Goal: Task Accomplishment & Management: Use online tool/utility

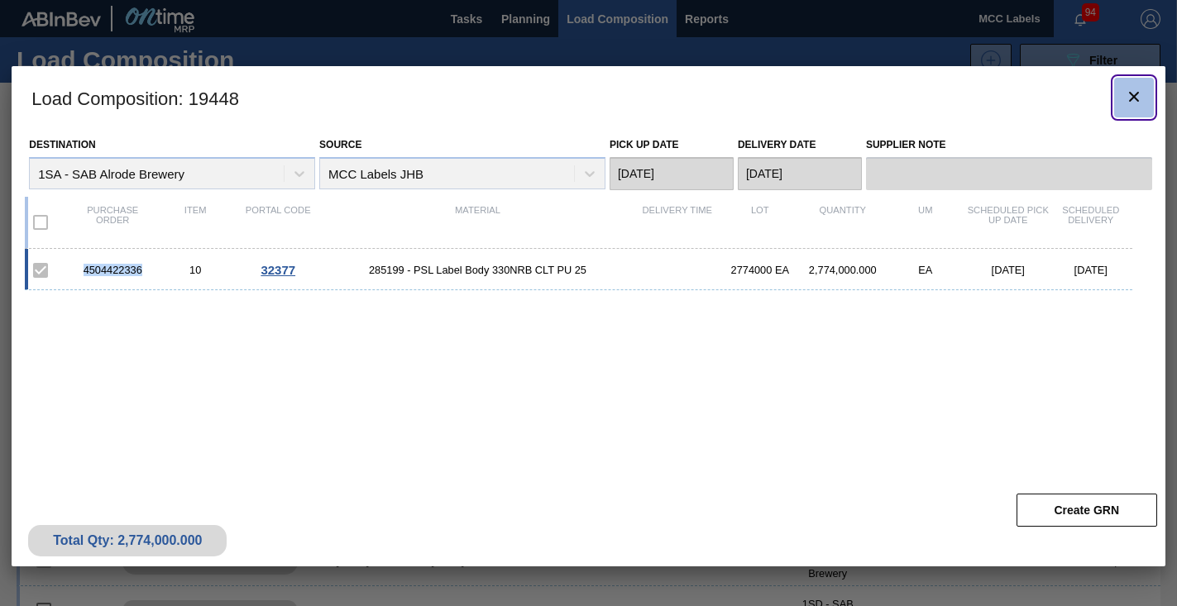
click at [1131, 94] on icon "botão de ícone" at bounding box center [1134, 97] width 10 height 10
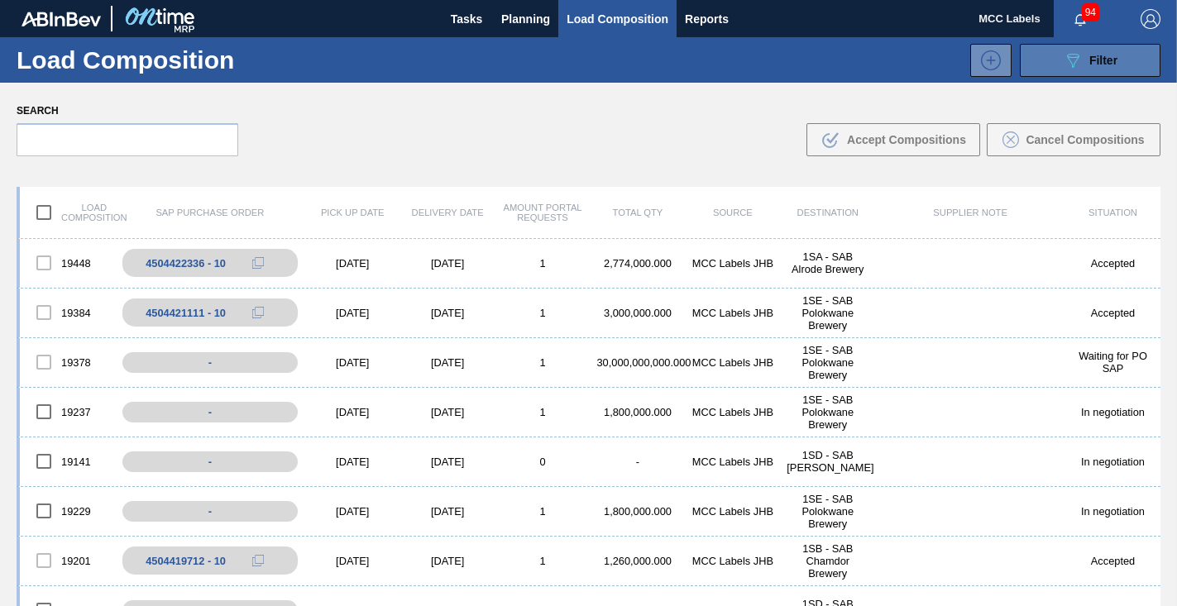
click at [1070, 52] on icon "089F7B8B-B2A5-4AFE-B5C0-19BA573D28AC" at bounding box center [1073, 60] width 20 height 20
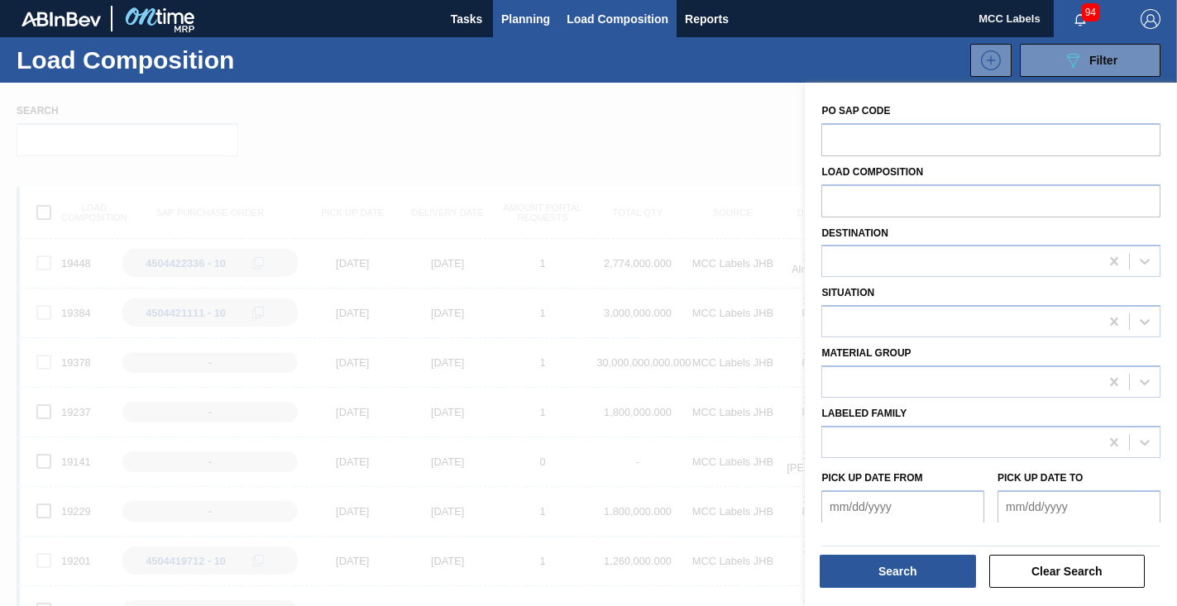
click at [513, 19] on span "Planning" at bounding box center [525, 19] width 49 height 20
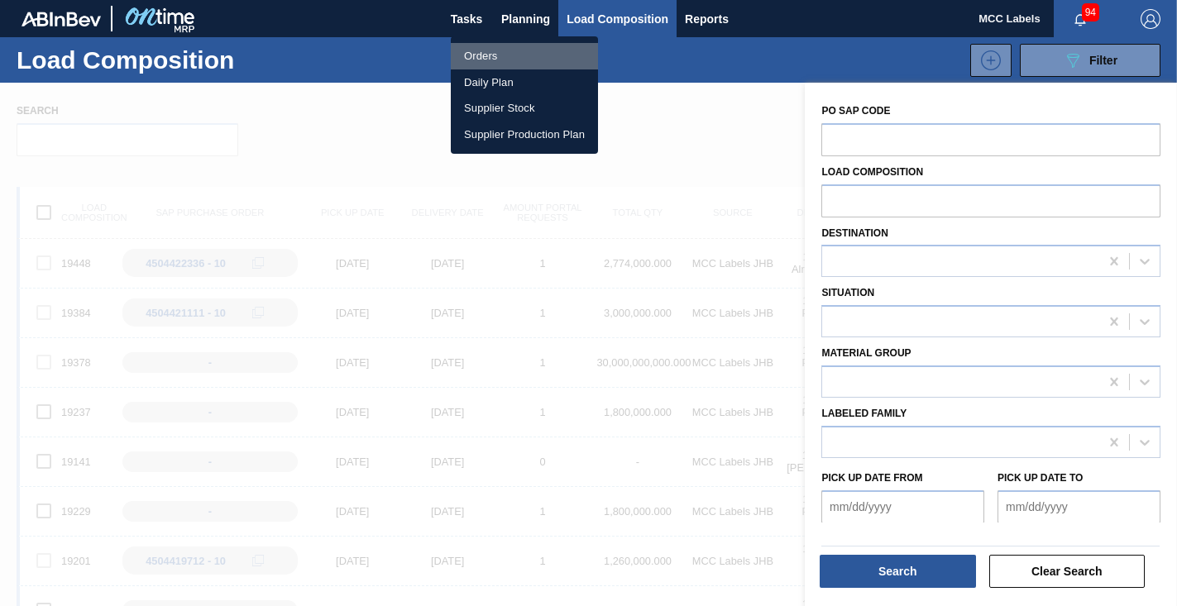
click at [486, 52] on li "Orders" at bounding box center [524, 56] width 147 height 26
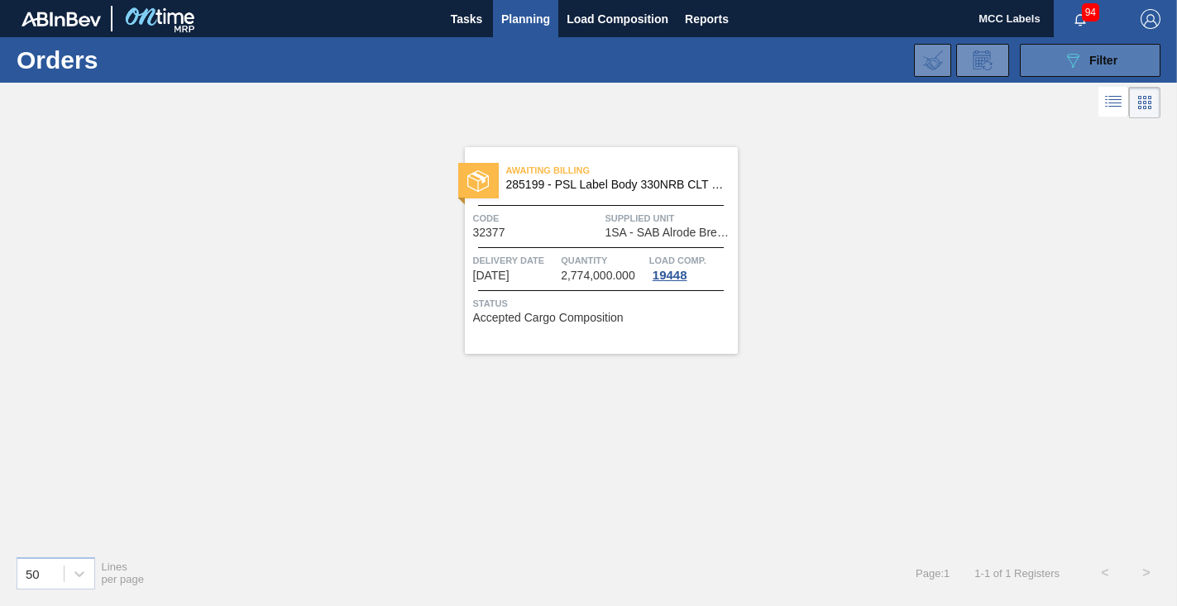
click at [1039, 55] on button "089F7B8B-B2A5-4AFE-B5C0-19BA573D28AC Filter" at bounding box center [1090, 60] width 141 height 33
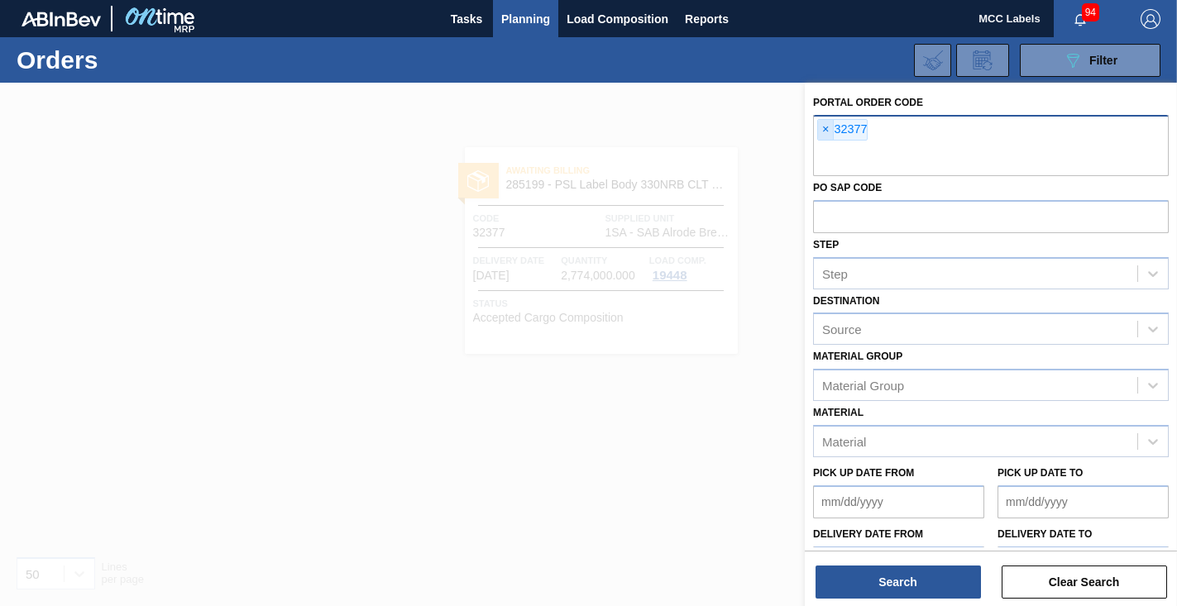
click at [825, 124] on span "×" at bounding box center [826, 130] width 16 height 20
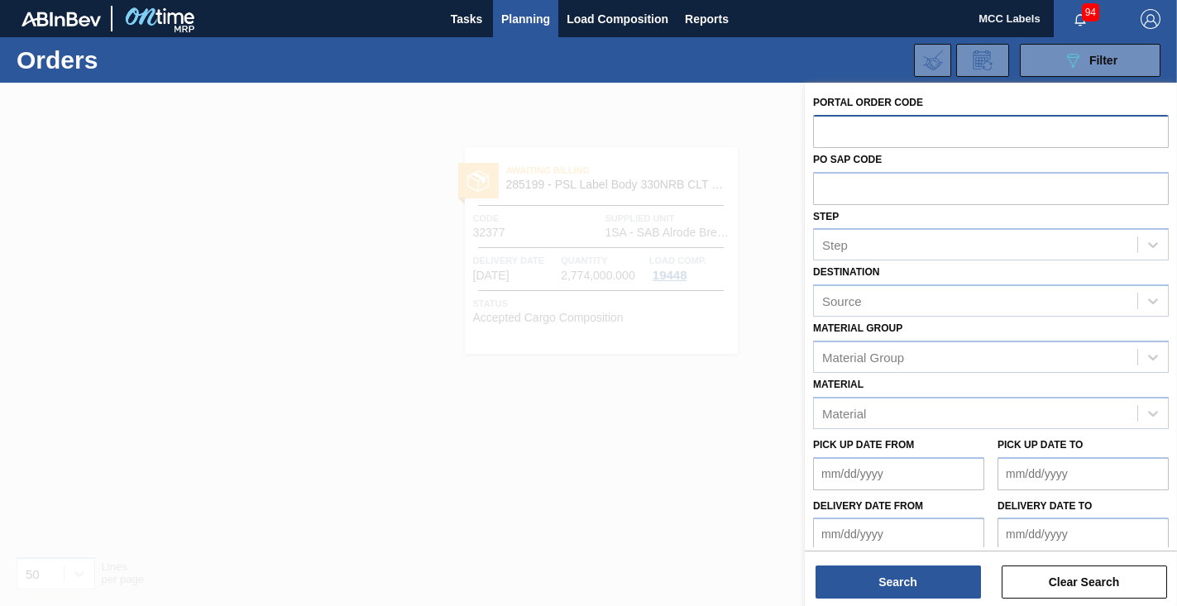
click at [825, 126] on input "text" at bounding box center [991, 130] width 356 height 31
type input "32406"
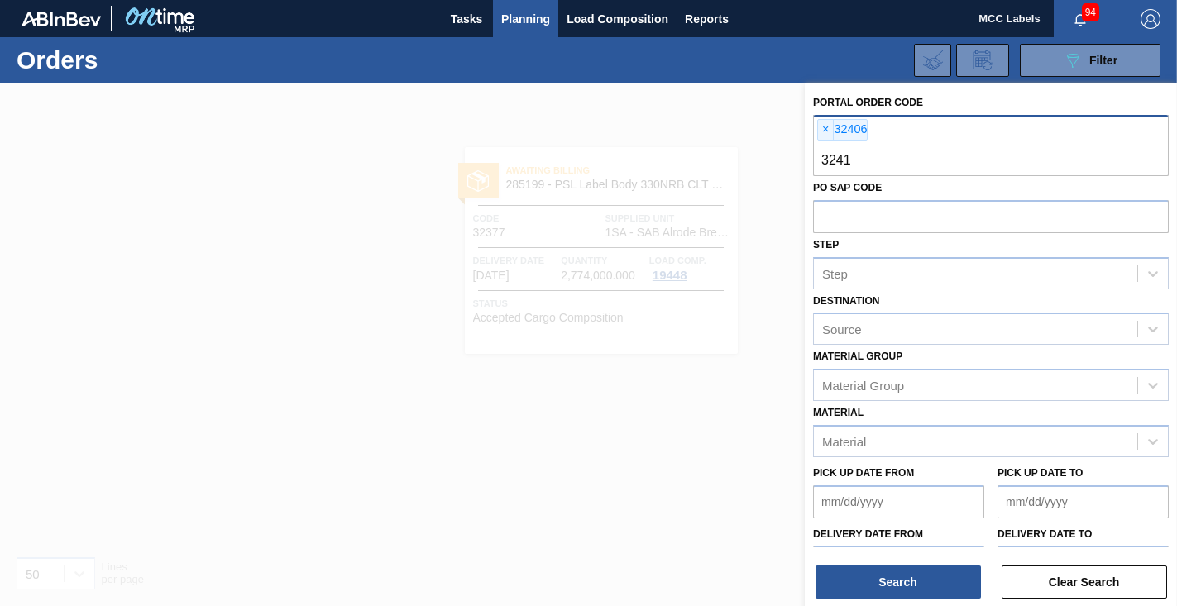
type input "32411"
type input "32412"
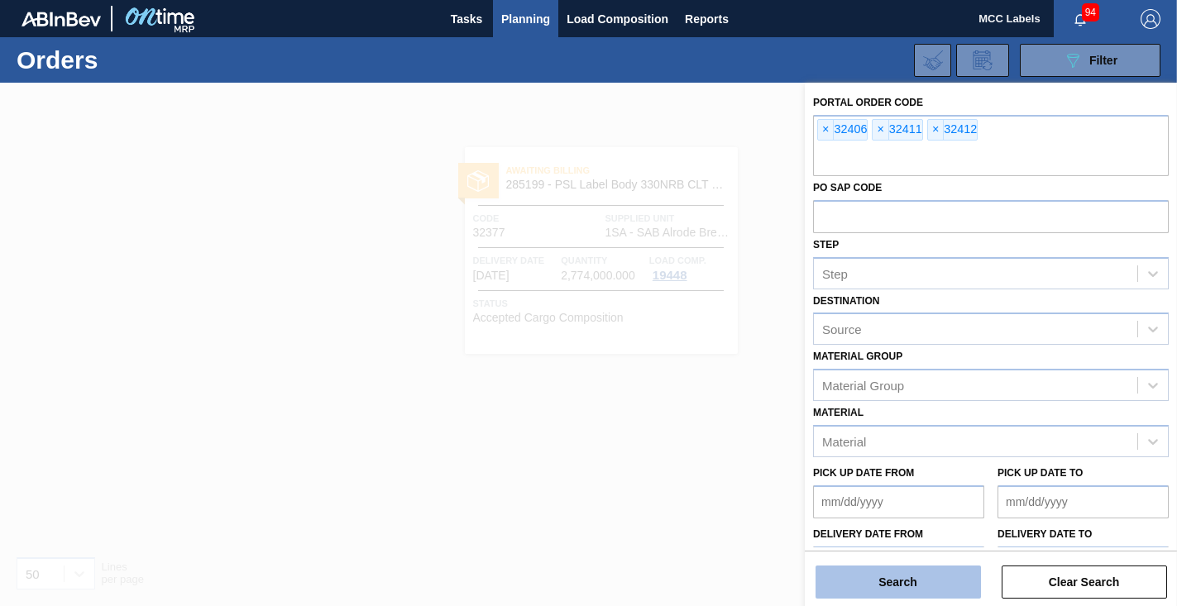
click at [906, 578] on button "Search" at bounding box center [897, 582] width 165 height 33
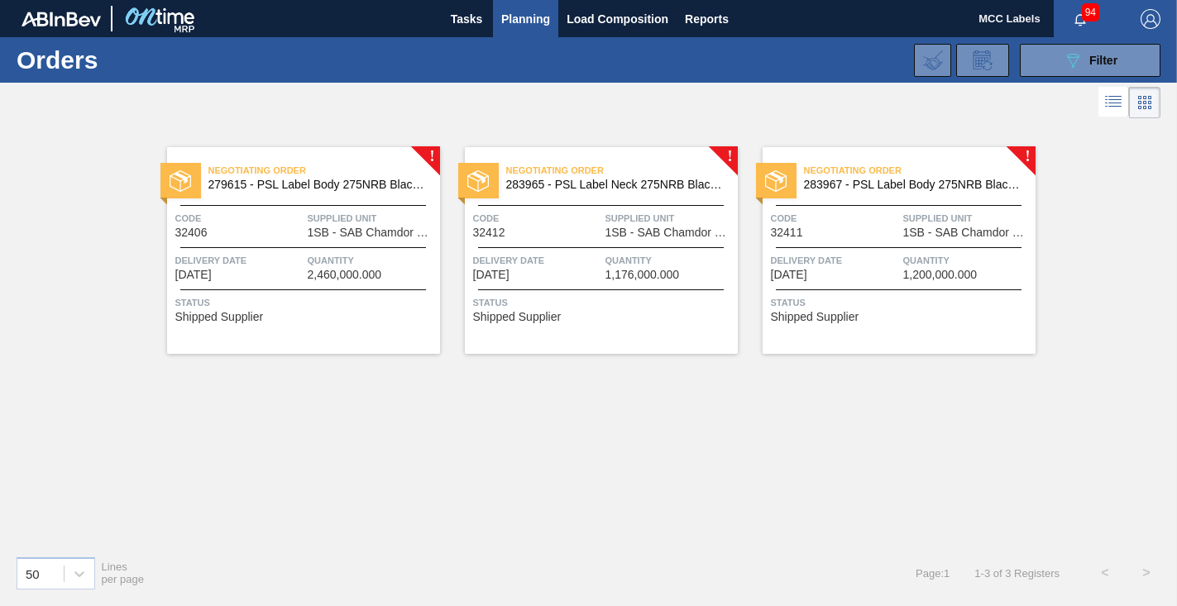
click at [314, 232] on span "1SB - SAB Chamdor Brewery" at bounding box center [372, 233] width 128 height 12
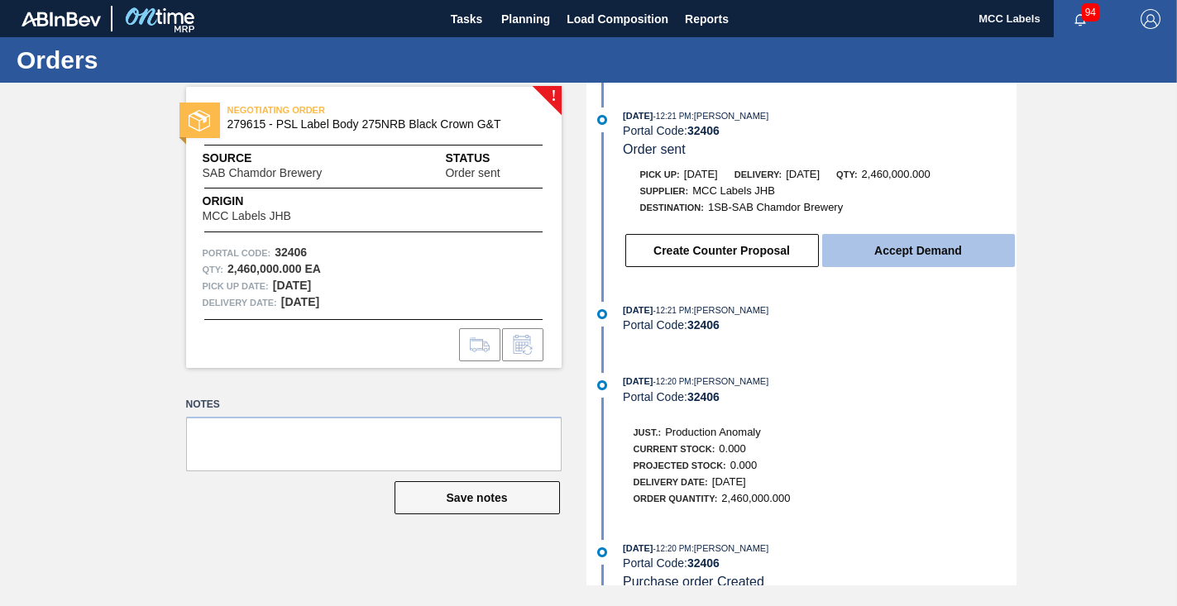
drag, startPoint x: 910, startPoint y: 251, endPoint x: 901, endPoint y: 251, distance: 9.1
click at [901, 251] on button "Accept Demand" at bounding box center [918, 250] width 193 height 33
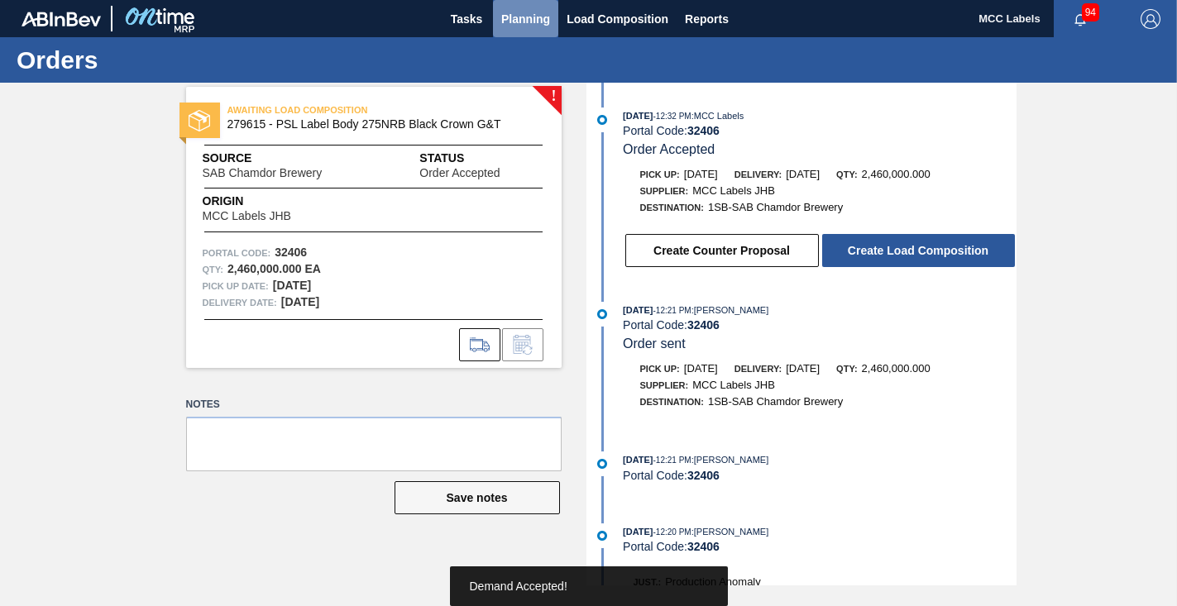
click at [518, 26] on span "Planning" at bounding box center [525, 19] width 49 height 20
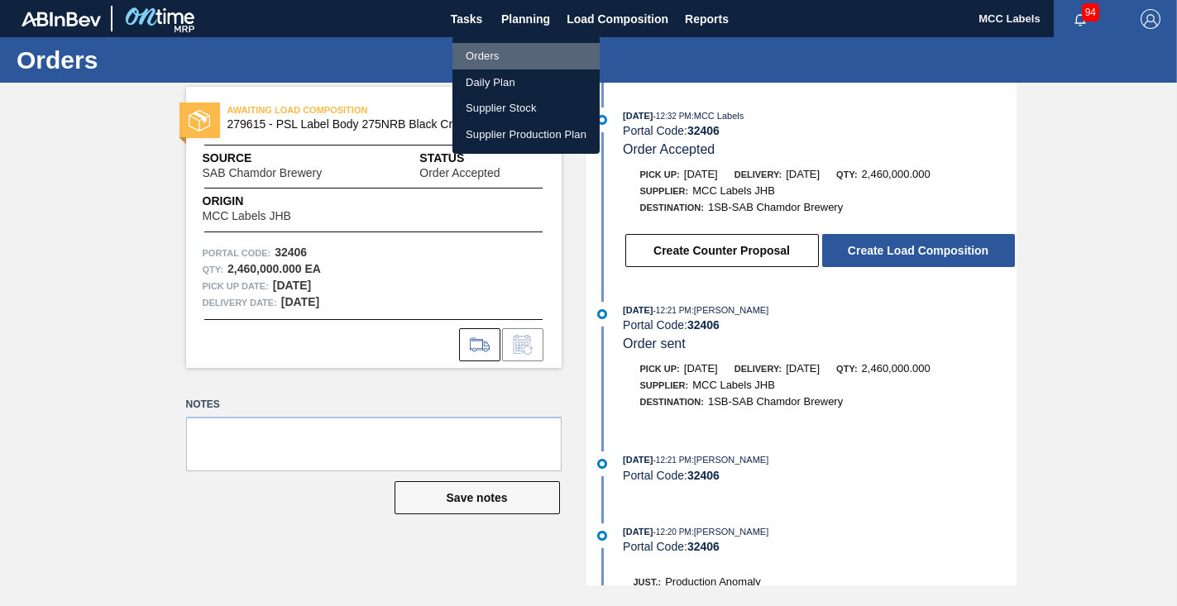
click at [485, 53] on li "Orders" at bounding box center [525, 56] width 147 height 26
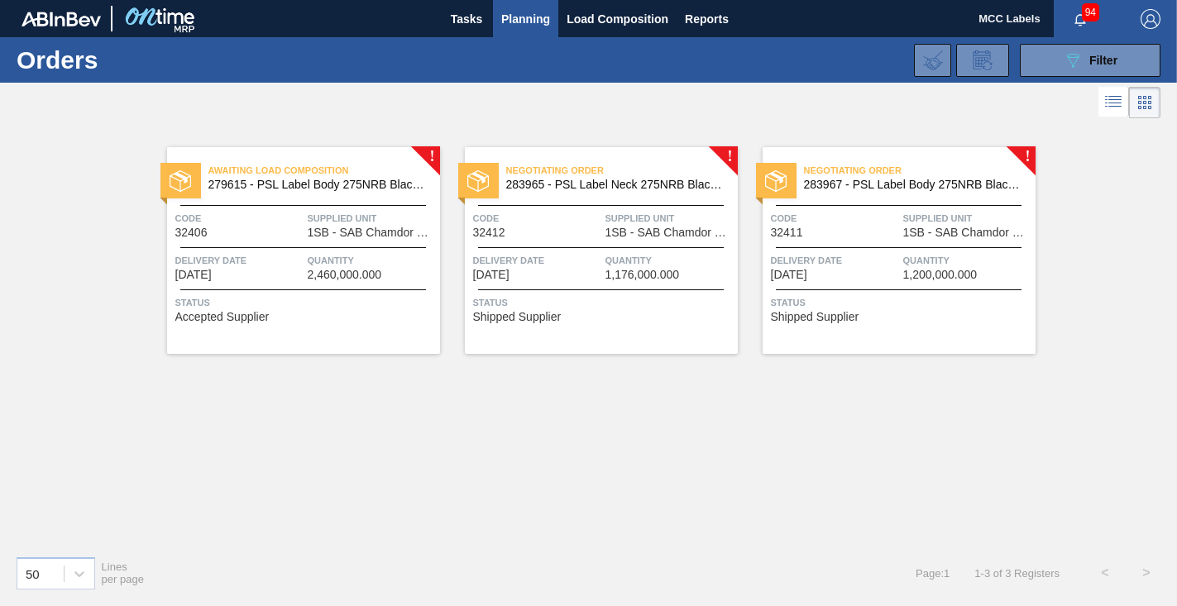
click at [571, 279] on div "Delivery Date [DATE]" at bounding box center [537, 266] width 128 height 29
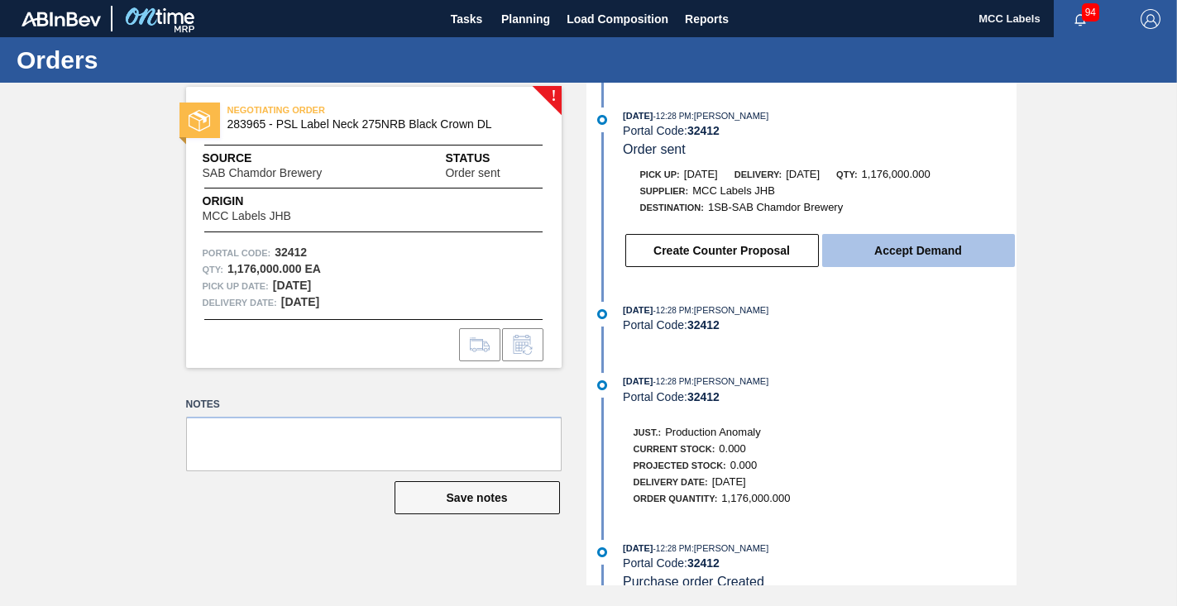
click at [911, 243] on button "Accept Demand" at bounding box center [918, 250] width 193 height 33
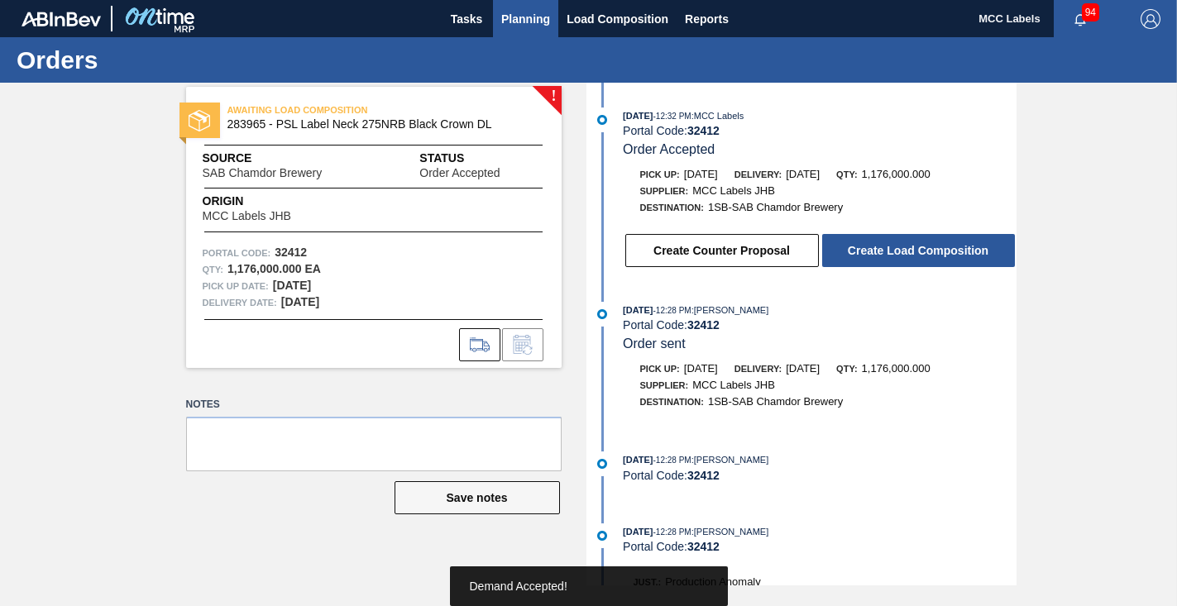
click at [508, 14] on span "Planning" at bounding box center [525, 19] width 49 height 20
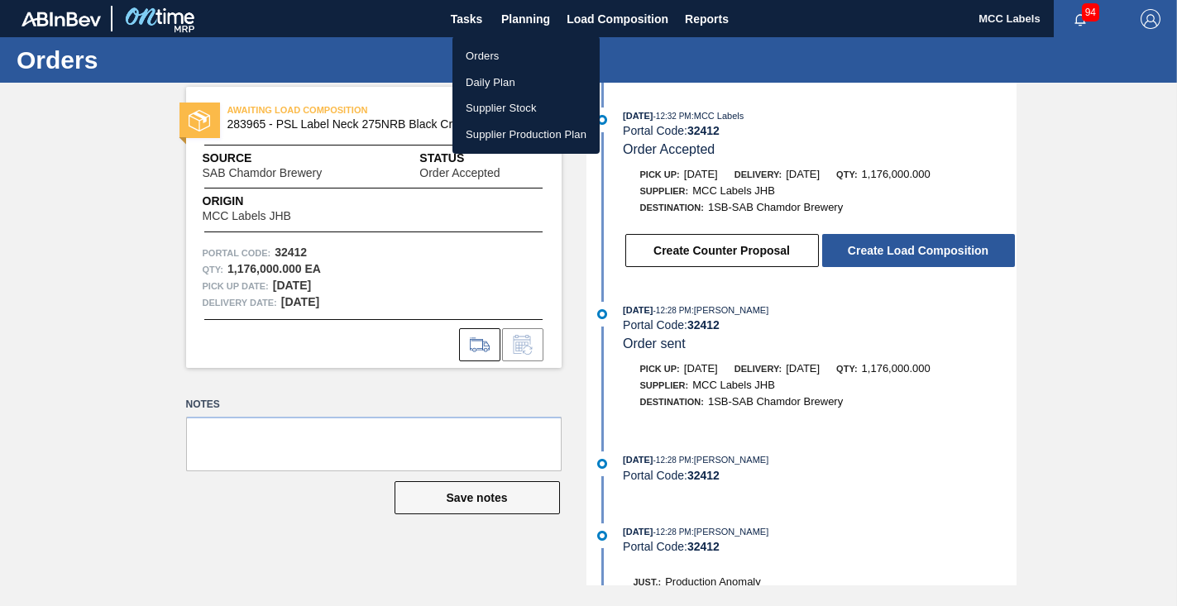
click at [472, 53] on li "Orders" at bounding box center [525, 56] width 147 height 26
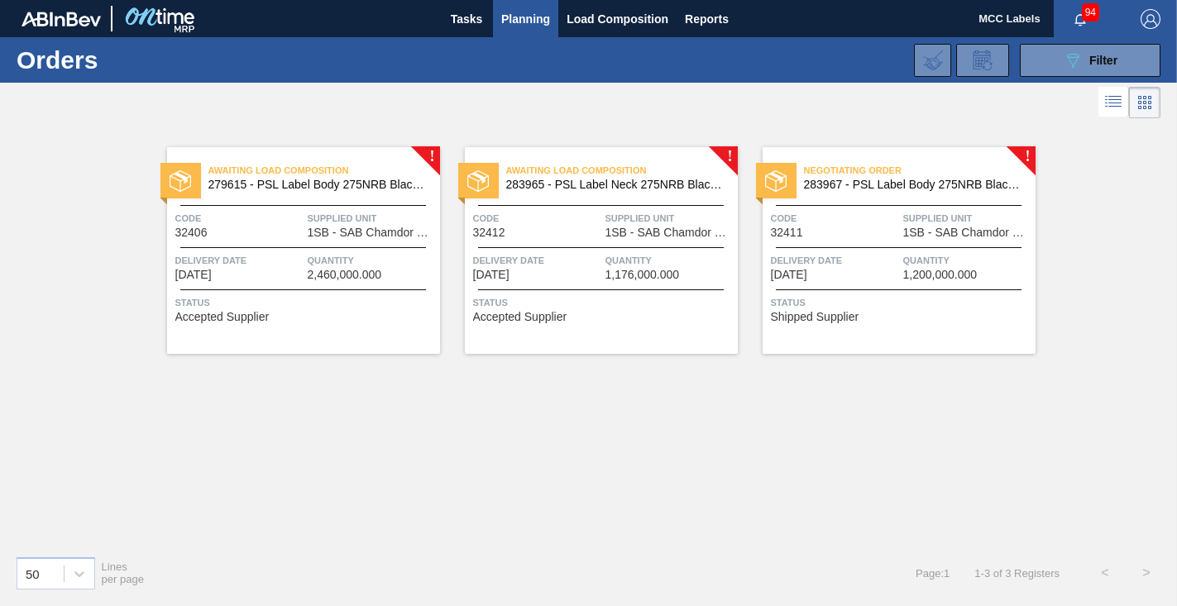
click at [867, 266] on span "Delivery Date" at bounding box center [835, 260] width 128 height 17
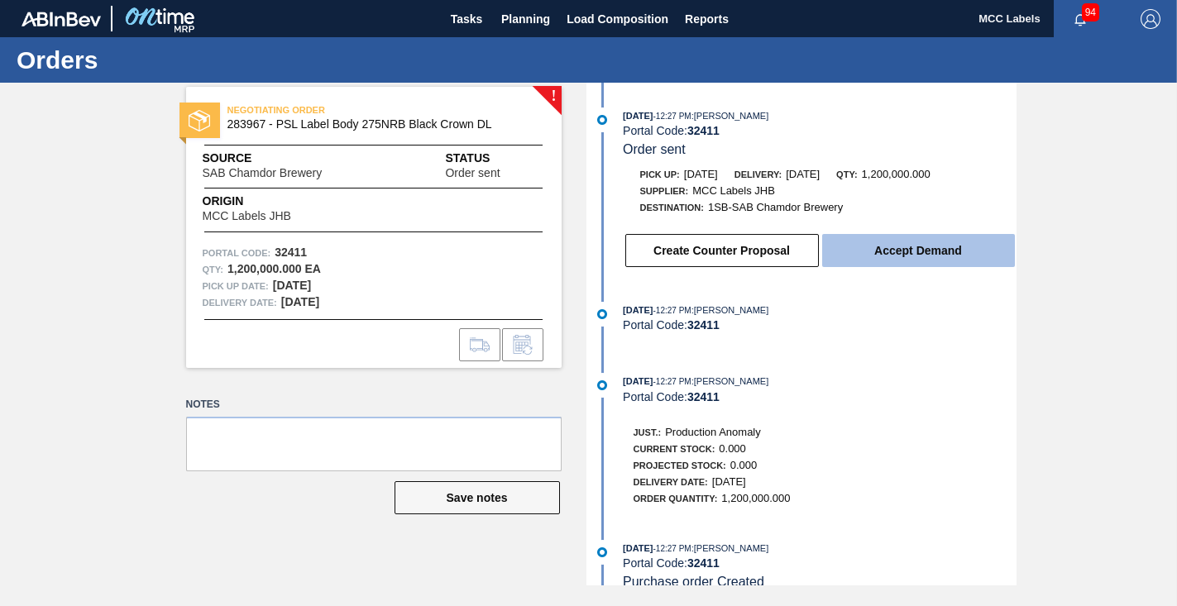
click at [962, 251] on button "Accept Demand" at bounding box center [918, 250] width 193 height 33
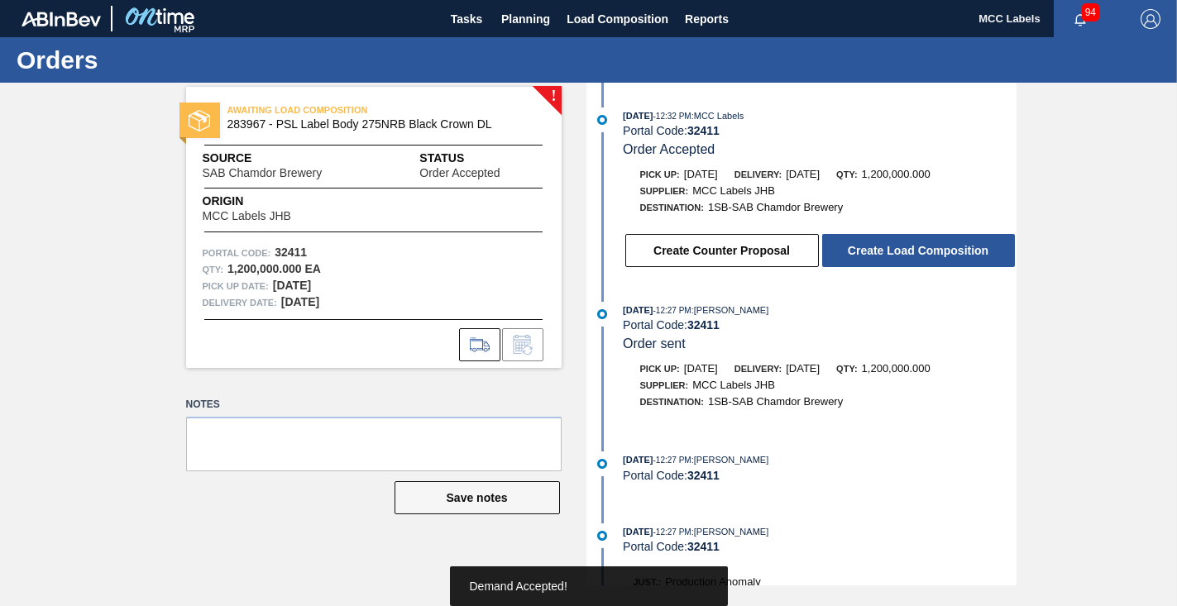
click at [962, 251] on button "Create Load Composition" at bounding box center [918, 250] width 193 height 33
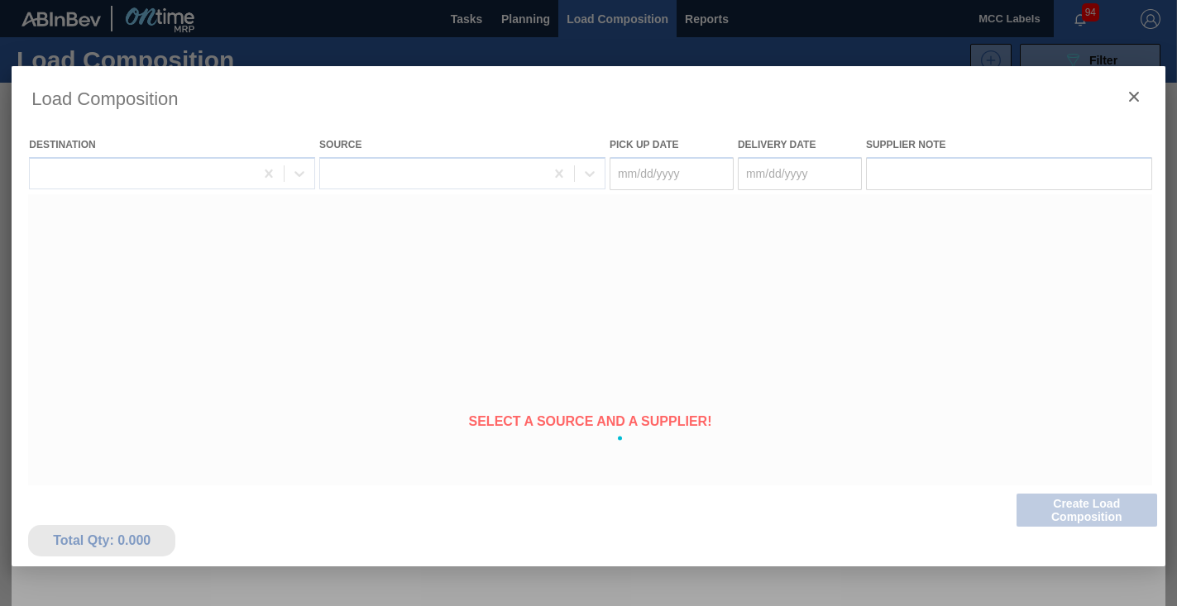
type Date "[DATE]"
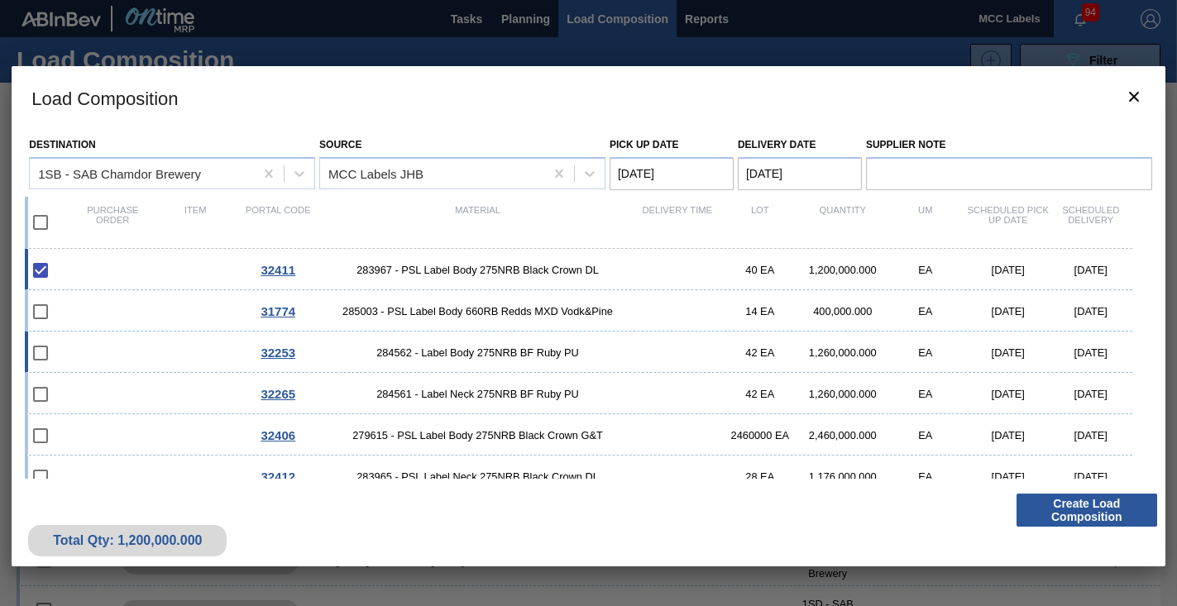
scroll to position [17, 0]
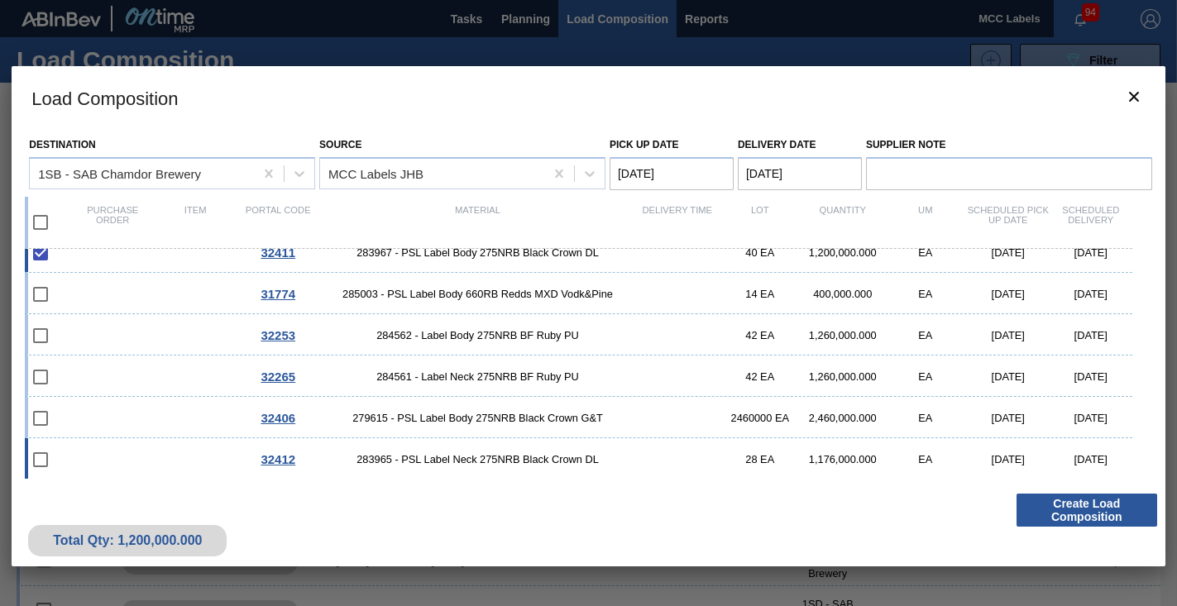
click at [36, 453] on input "checkbox" at bounding box center [40, 459] width 35 height 35
checkbox input "false"
click at [43, 417] on input "checkbox" at bounding box center [40, 418] width 35 height 35
checkbox input "false"
click at [103, 451] on div "32412 283965 - PSL Label Neck 275NRB Black Crown DL 28 EA 1,176,000.000 EA [DAT…" at bounding box center [578, 458] width 1107 height 41
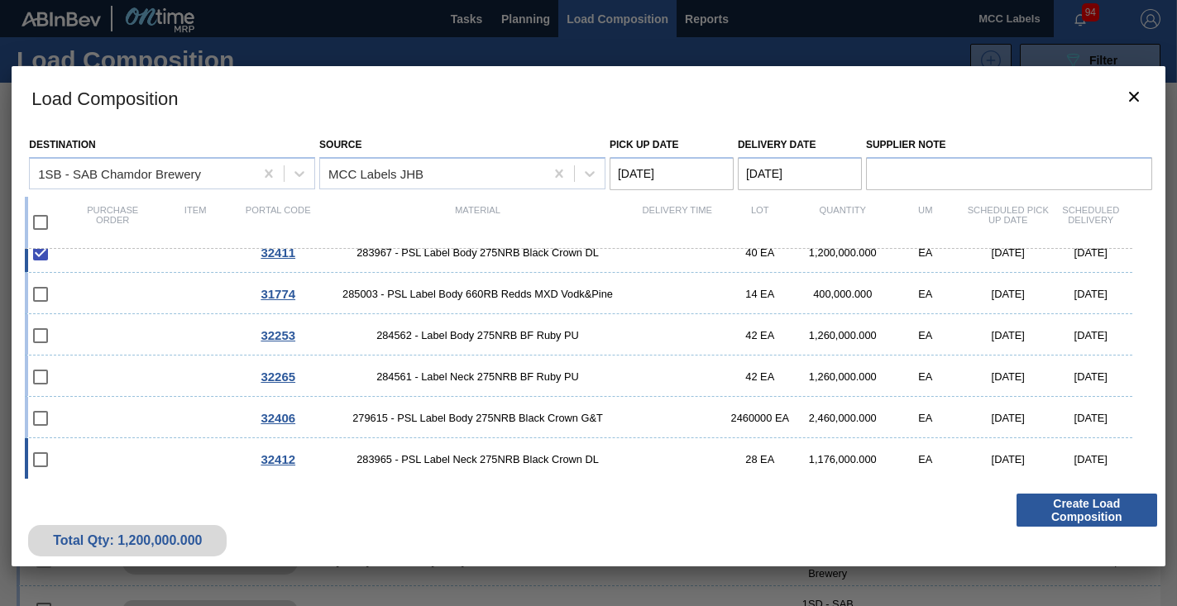
checkbox input "true"
click at [125, 412] on div "32406 279615 - PSL Label Body 275NRB Black Crown G&T 2460000 EA 2,460,000.000 E…" at bounding box center [578, 417] width 1107 height 41
checkbox input "true"
click at [696, 172] on Date "Pick up Date" at bounding box center [672, 173] width 124 height 33
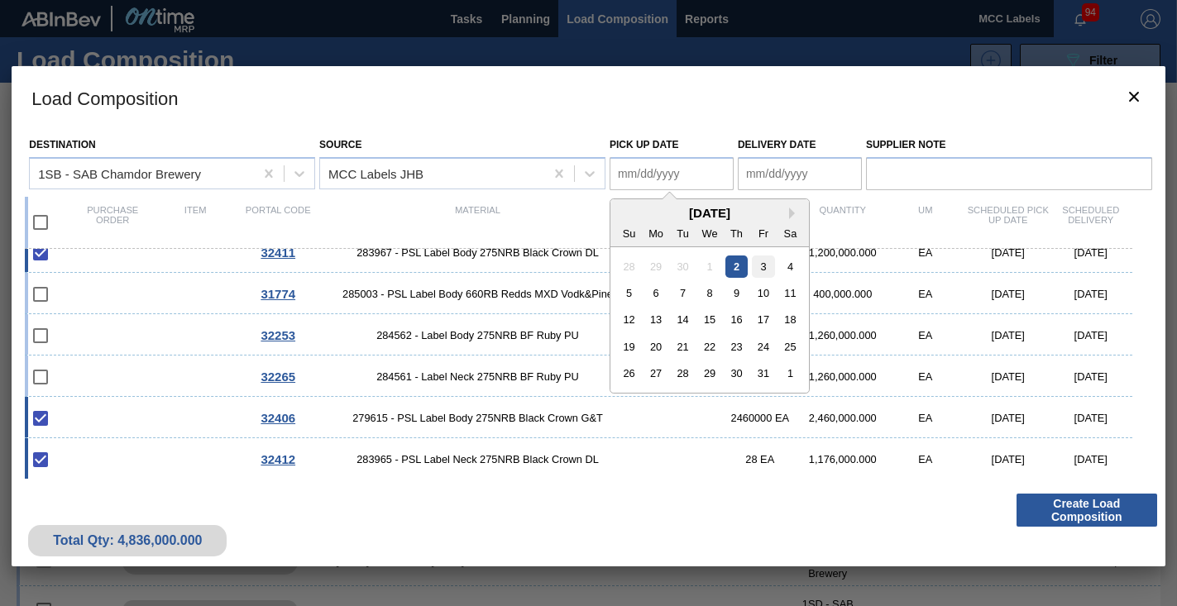
click at [764, 261] on div "3" at bounding box center [763, 266] width 22 height 22
type Date "[DATE]"
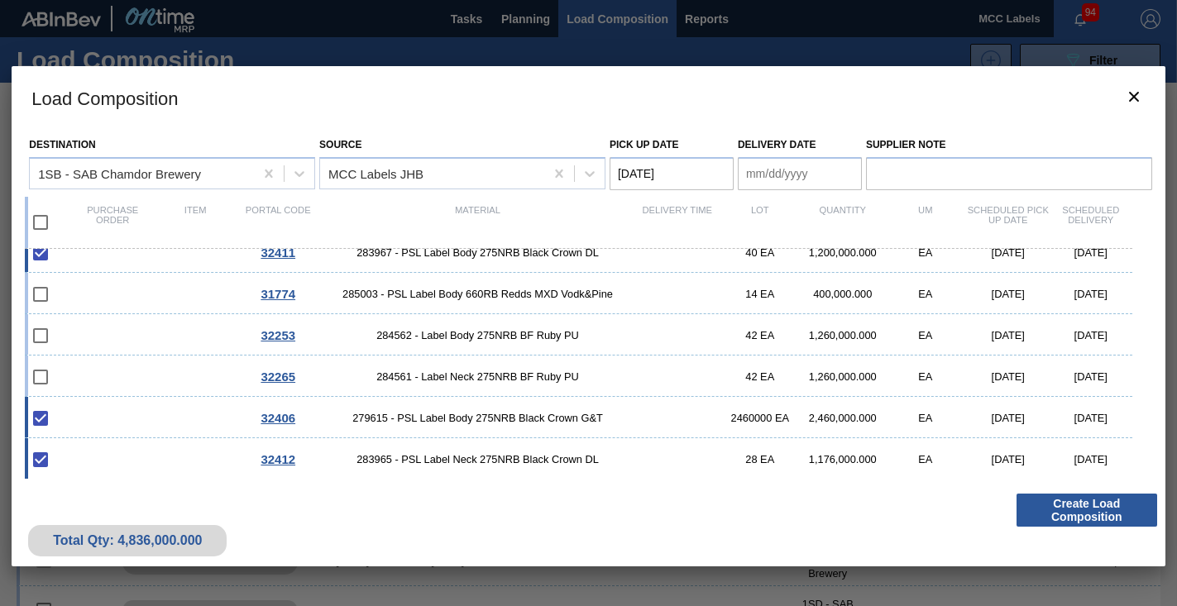
click at [801, 179] on Date "Delivery Date" at bounding box center [800, 173] width 124 height 33
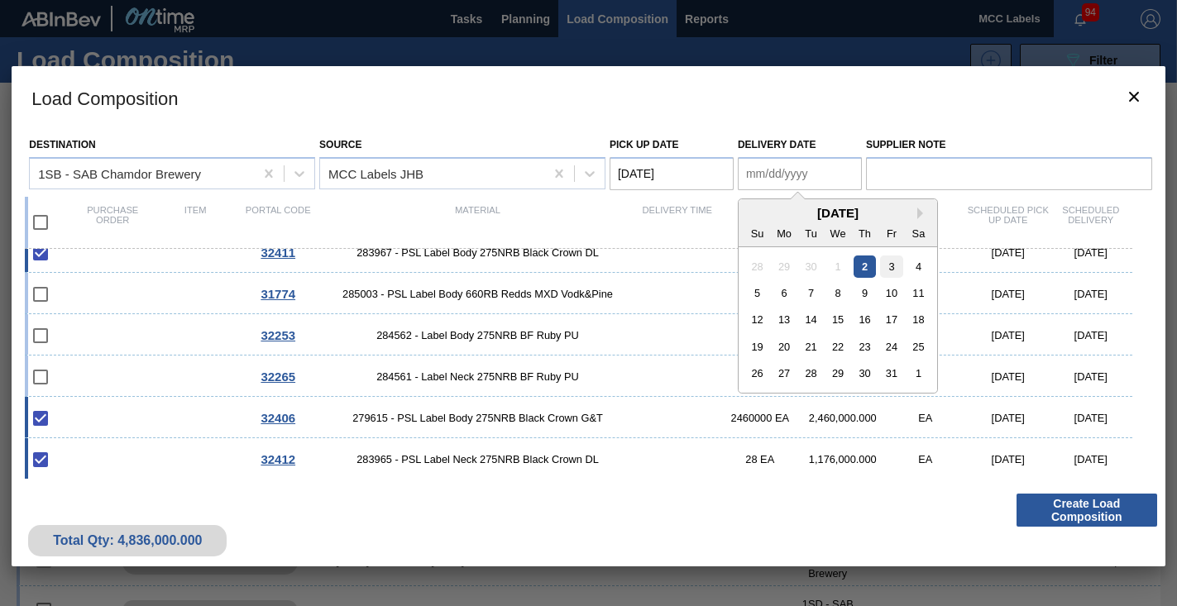
click at [897, 267] on div "3" at bounding box center [891, 266] width 22 height 22
type Date "[DATE]"
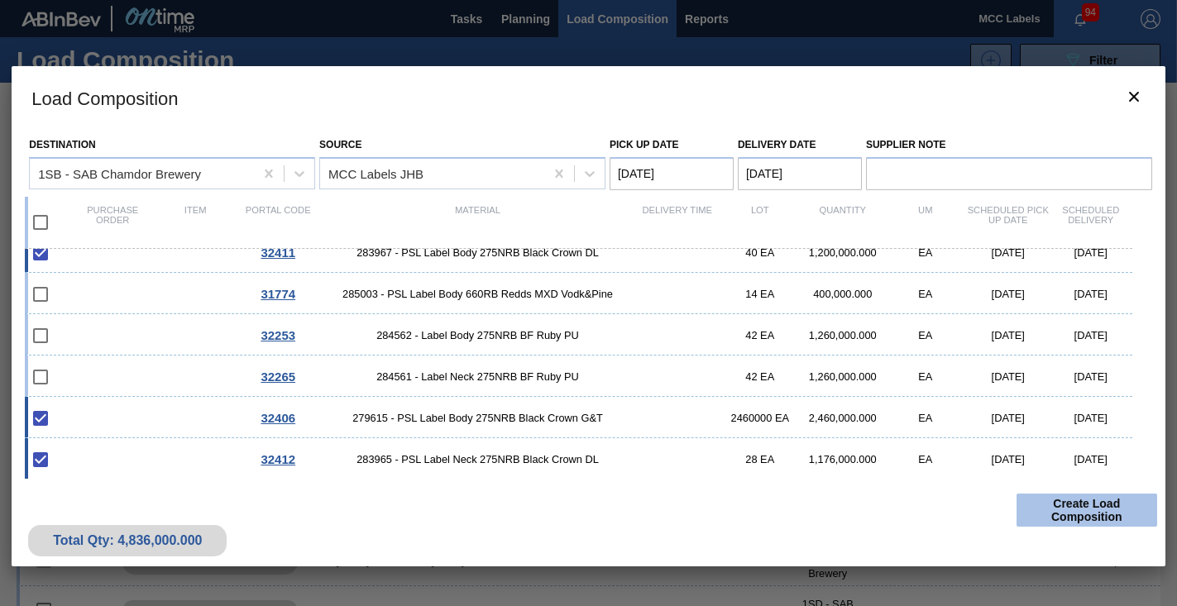
click at [1053, 507] on button "Create Load Composition" at bounding box center [1086, 510] width 141 height 33
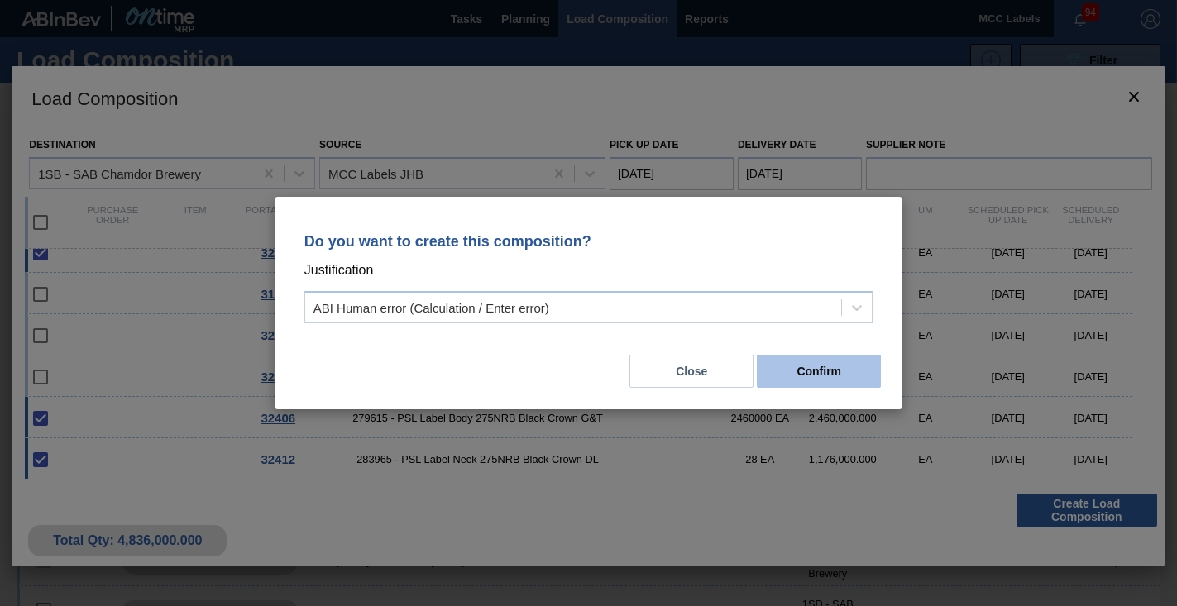
click at [800, 379] on button "Confirm" at bounding box center [819, 371] width 124 height 33
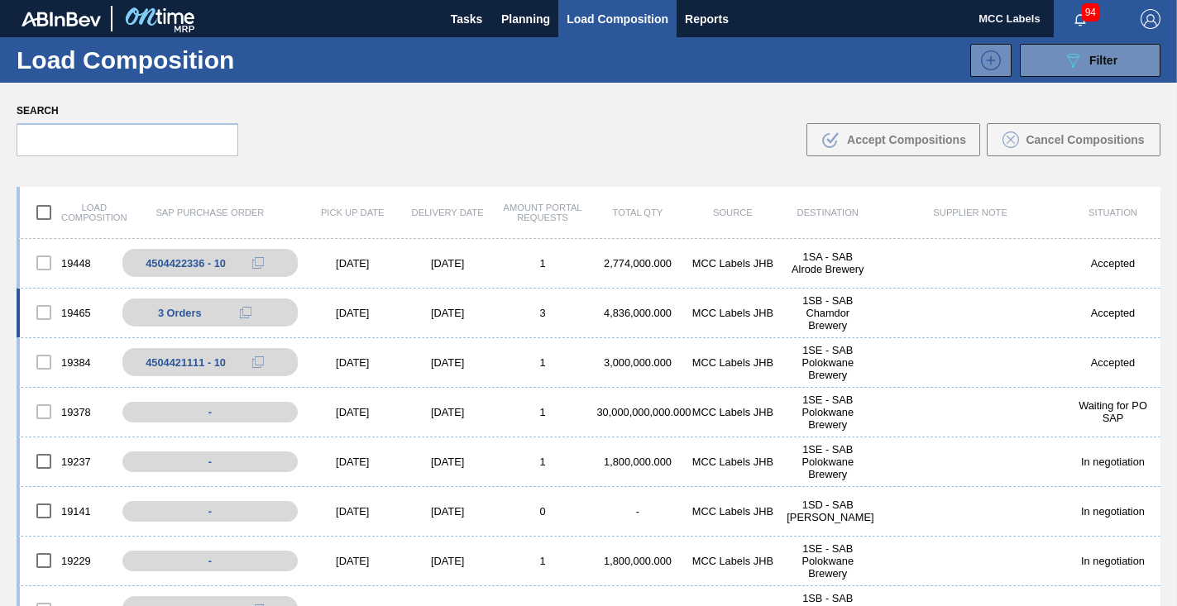
click at [526, 313] on div "3" at bounding box center [542, 313] width 95 height 12
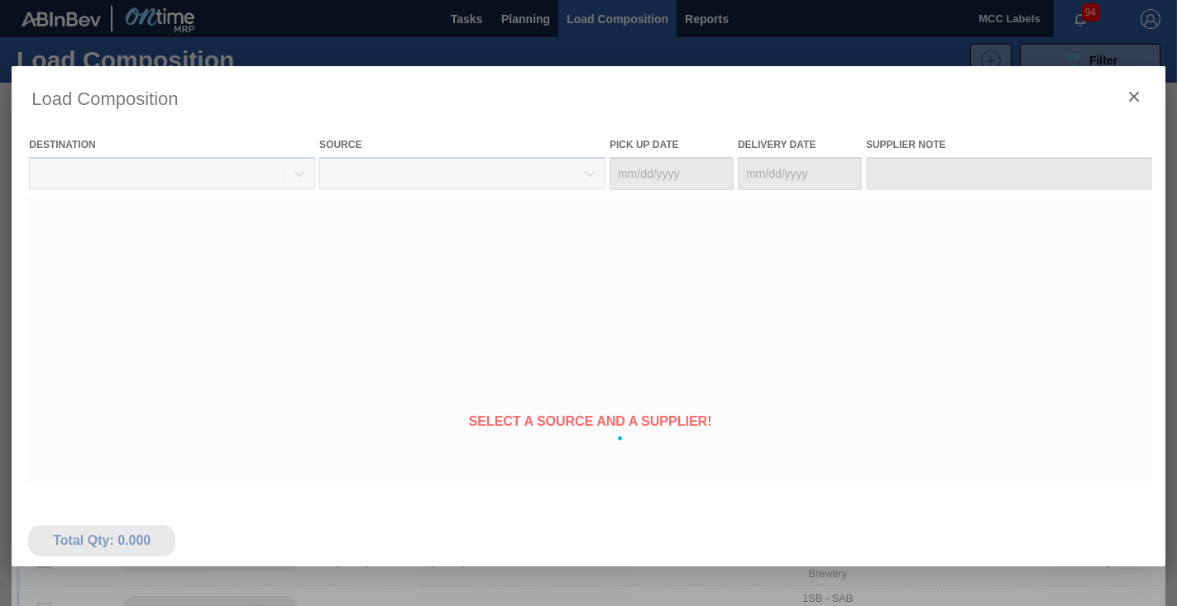
type Date "[DATE]"
